Goal: Task Accomplishment & Management: Manage account settings

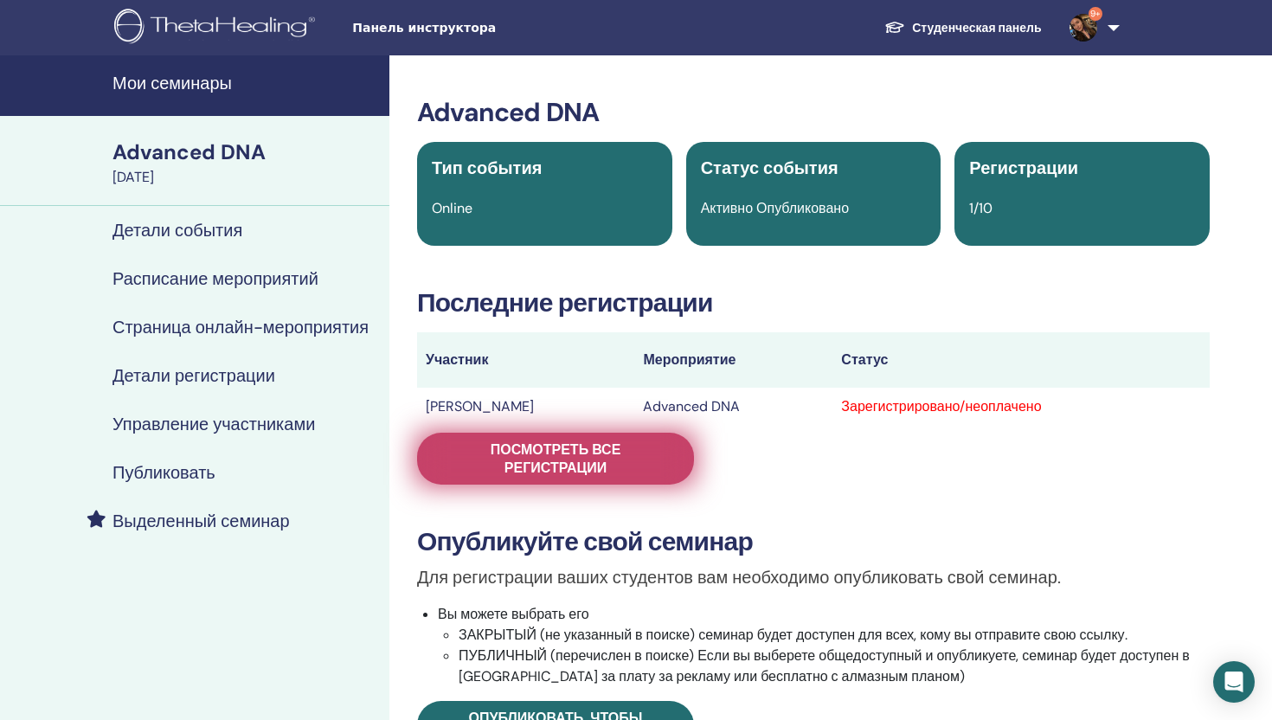
click at [637, 448] on span "Посмотреть все регистрации" at bounding box center [556, 458] width 234 height 36
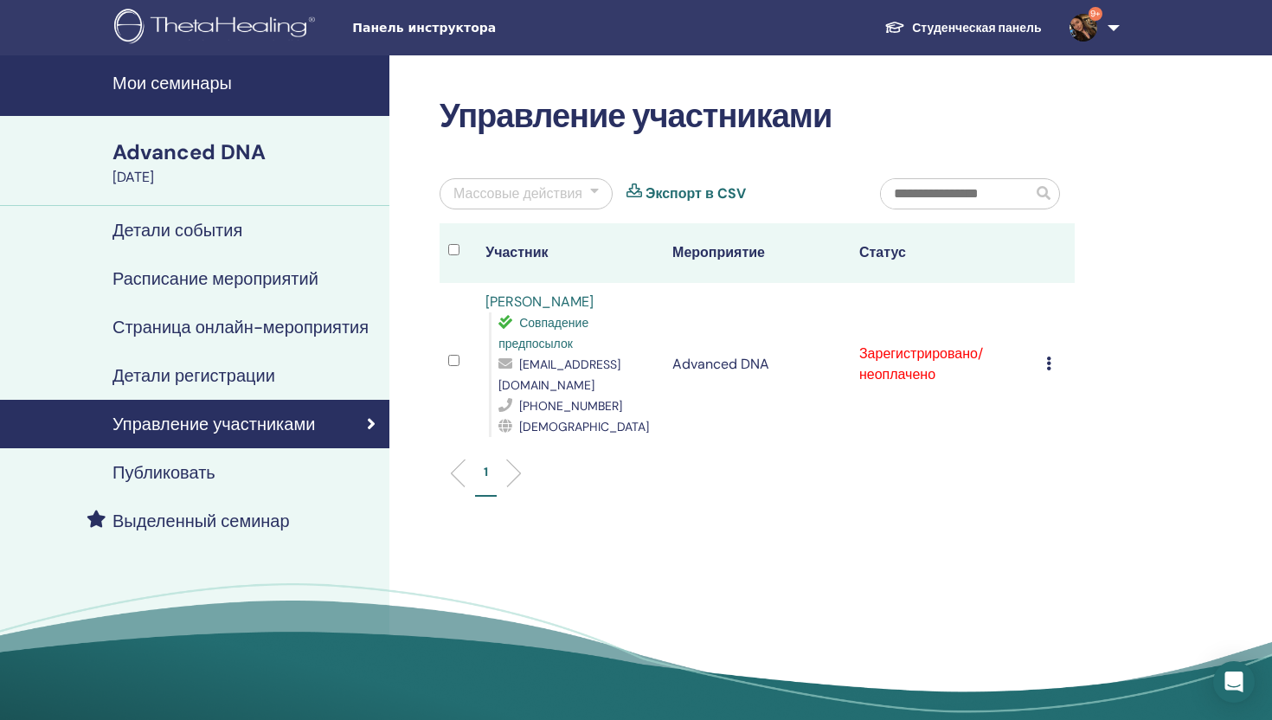
click at [1049, 363] on icon at bounding box center [1048, 364] width 5 height 14
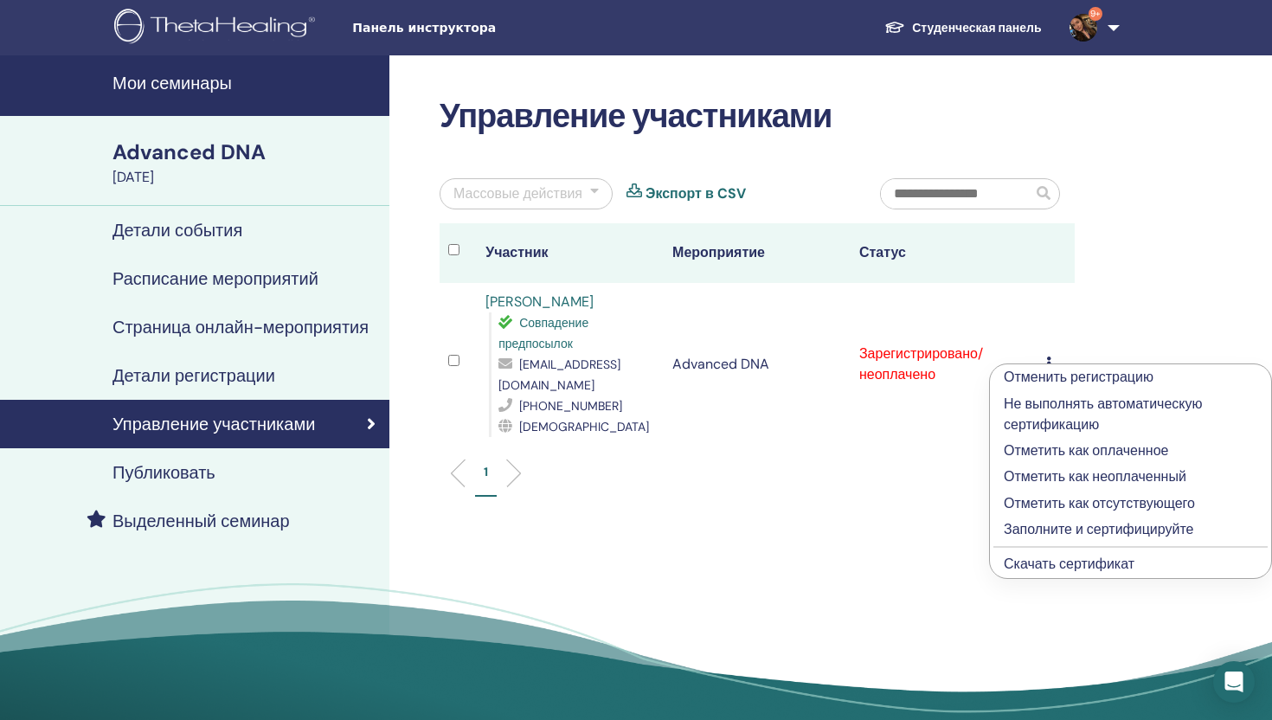
click at [1036, 530] on p "Заполните и сертифицируйте" at bounding box center [1131, 529] width 254 height 21
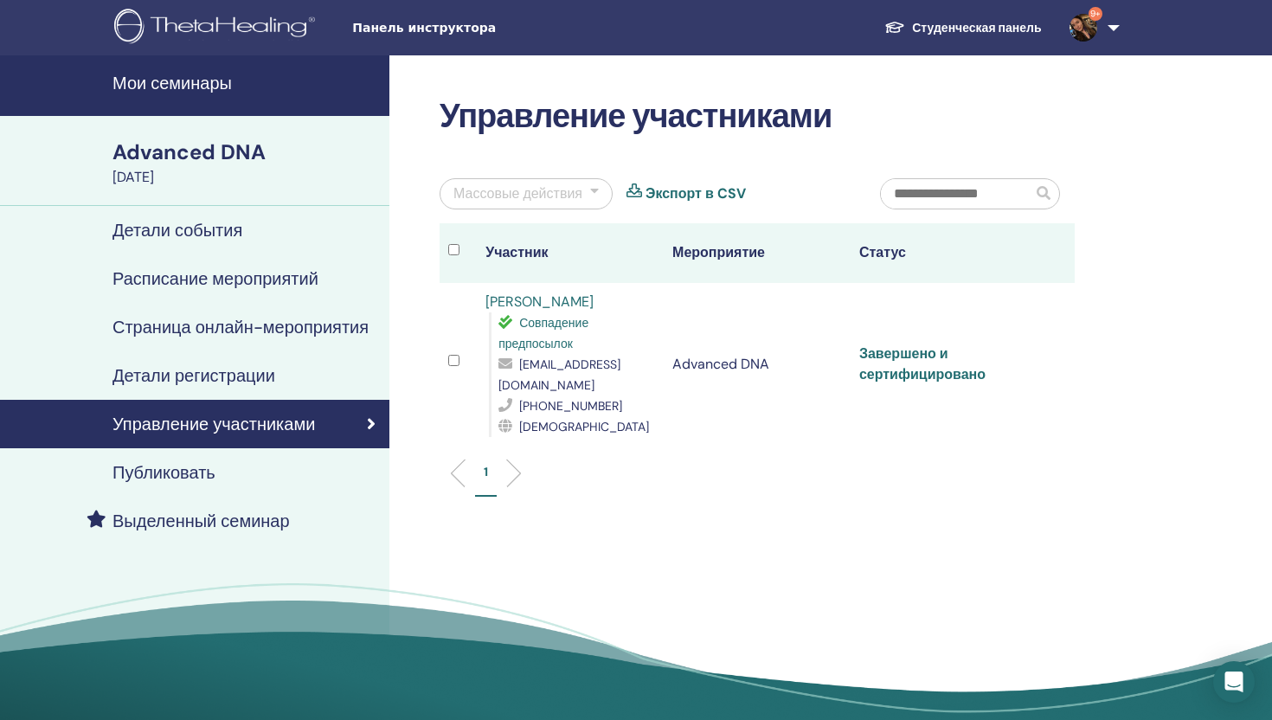
click at [891, 375] on link "Завершено и сертифицировано" at bounding box center [922, 363] width 126 height 39
